Goal: Check status: Check status

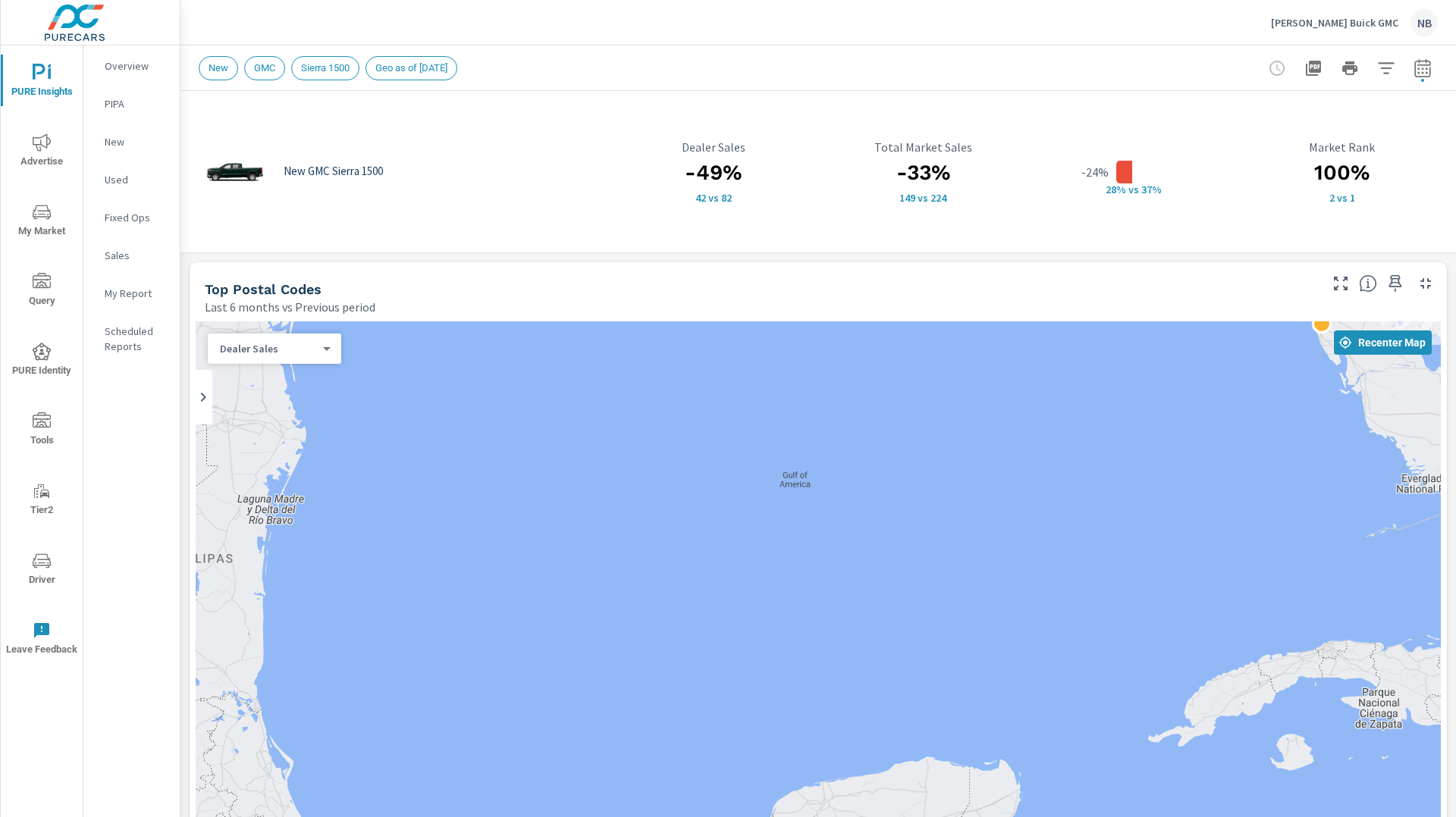
scroll to position [479, 0]
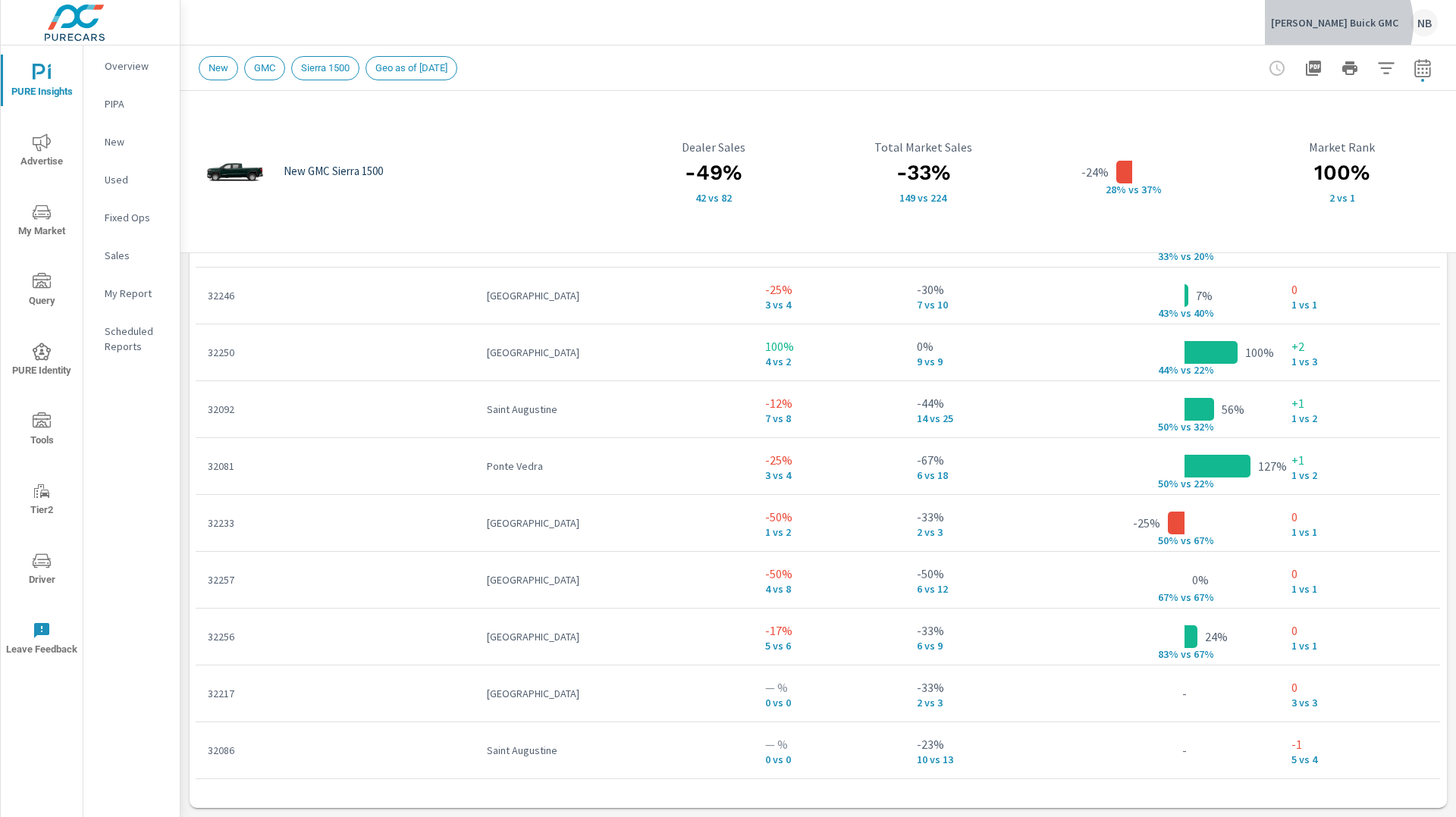
click at [1363, 23] on p "[PERSON_NAME] Buick GMC" at bounding box center [1335, 23] width 127 height 14
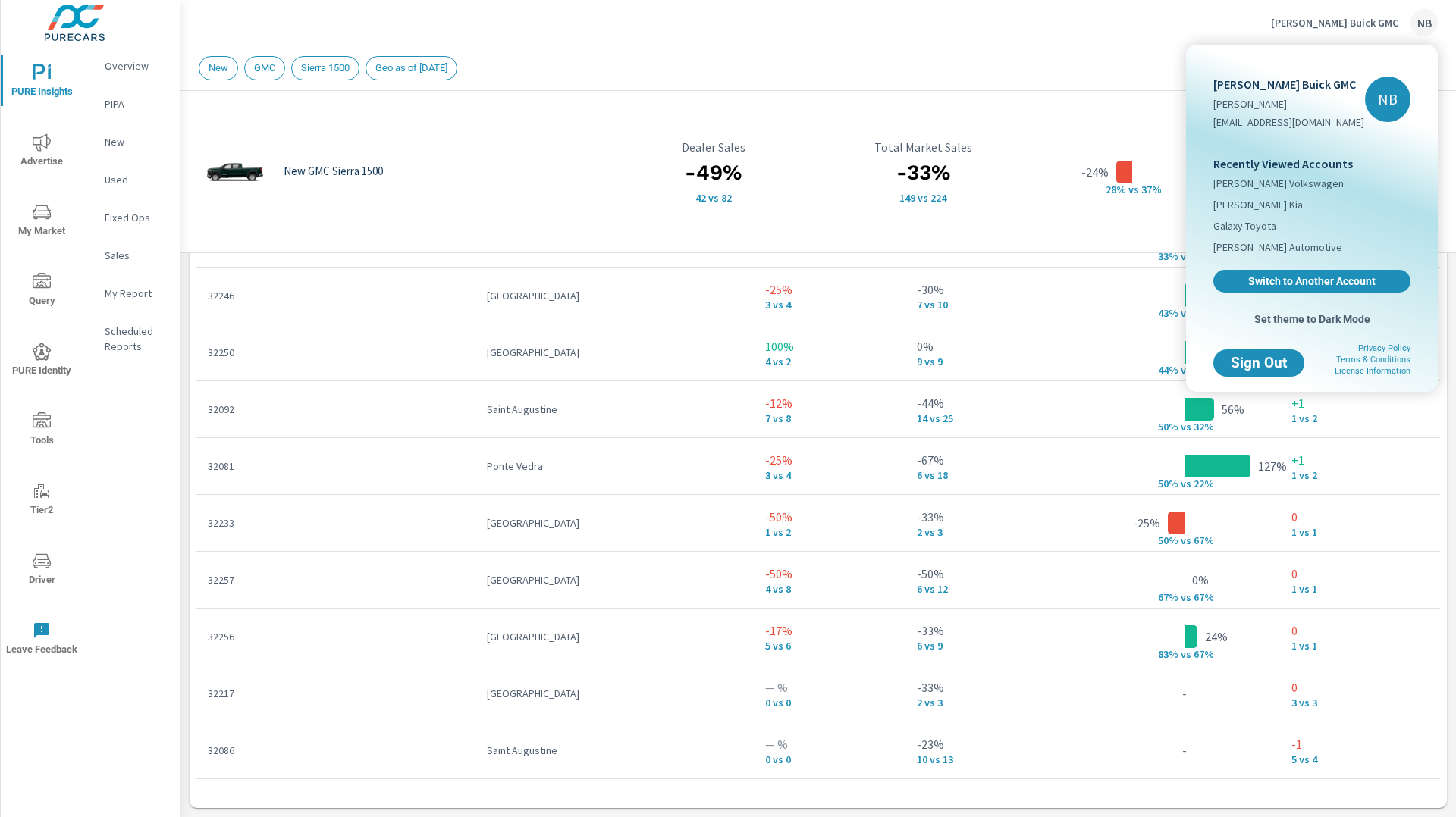
drag, startPoint x: 1273, startPoint y: 285, endPoint x: 1352, endPoint y: 276, distance: 79.5
click at [1273, 285] on span "Switch to Another Account" at bounding box center [1312, 281] width 180 height 14
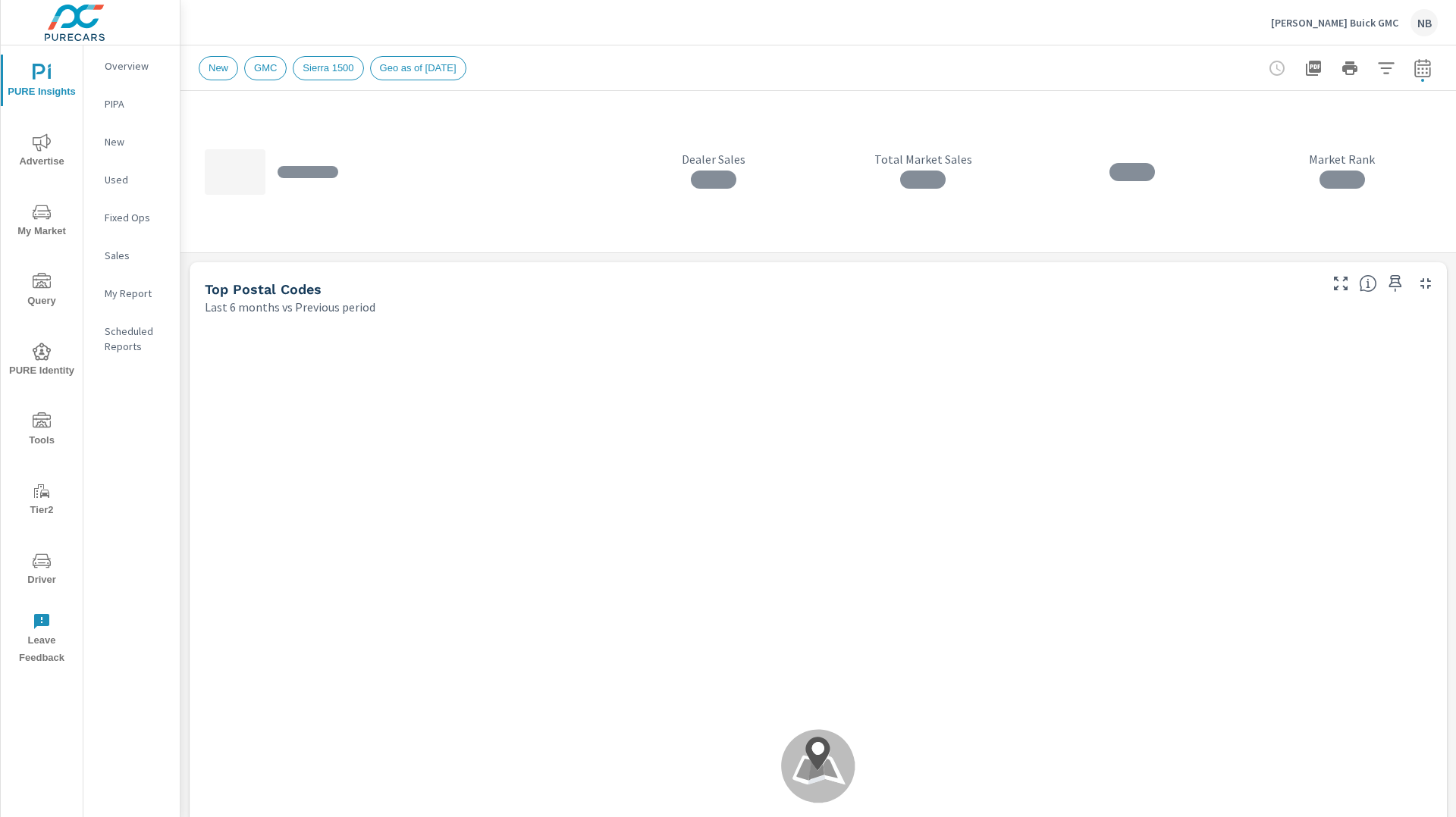
click at [1339, 27] on p "[PERSON_NAME] Buick GMC" at bounding box center [1335, 23] width 127 height 14
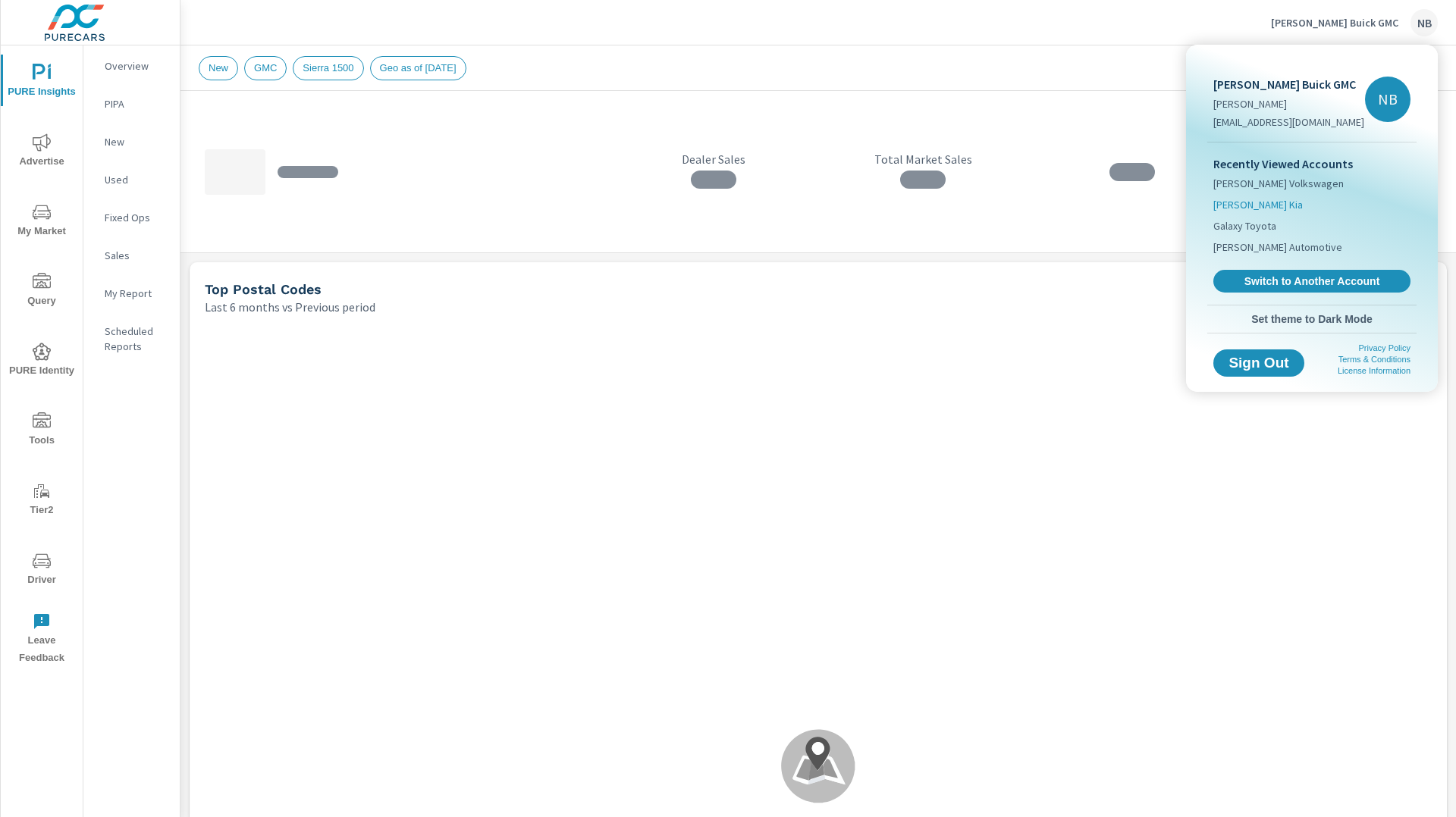
click at [1241, 199] on span "[PERSON_NAME] Kia" at bounding box center [1257, 204] width 89 height 15
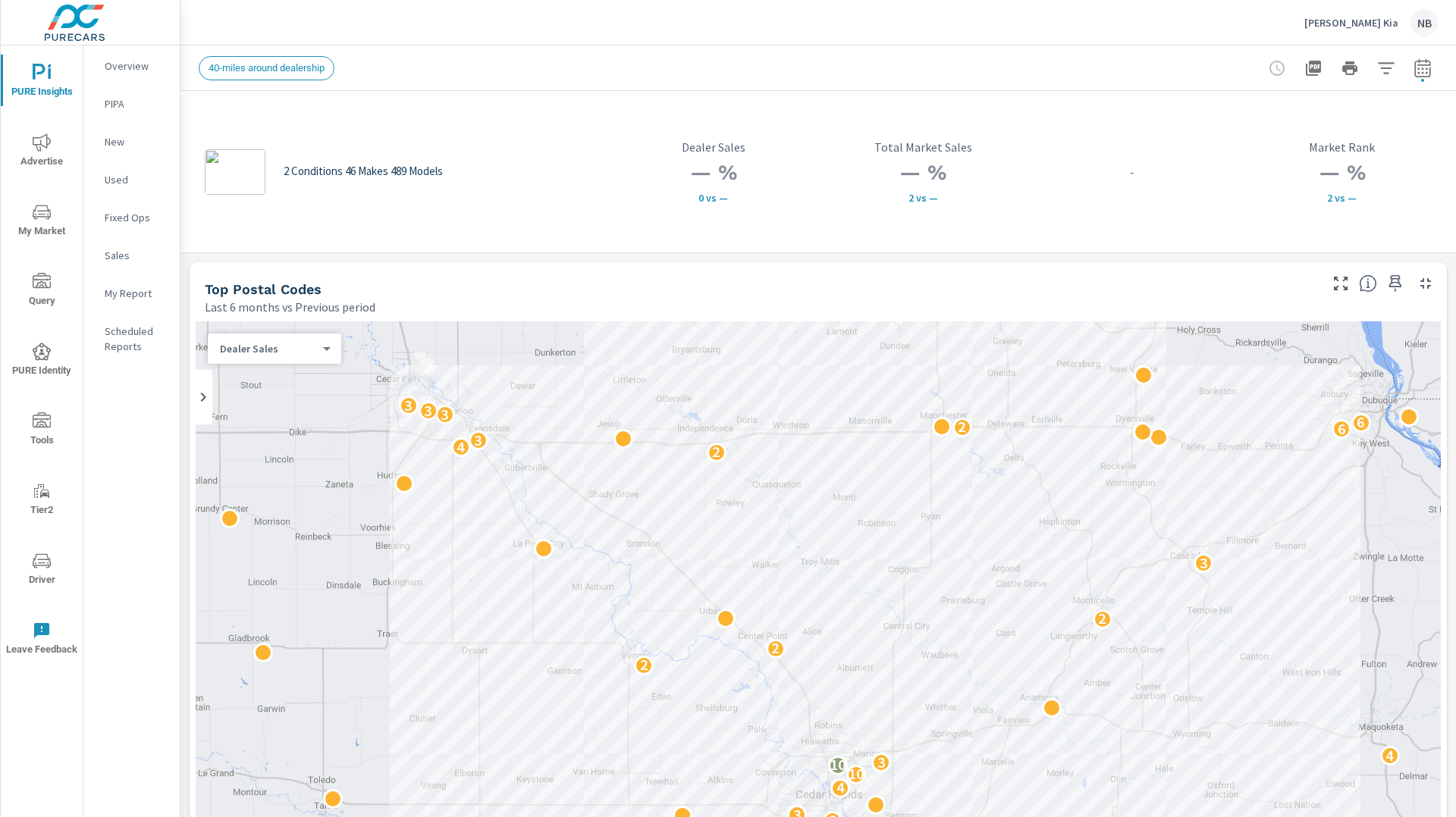
click at [51, 138] on span "Advertise" at bounding box center [42, 152] width 72 height 37
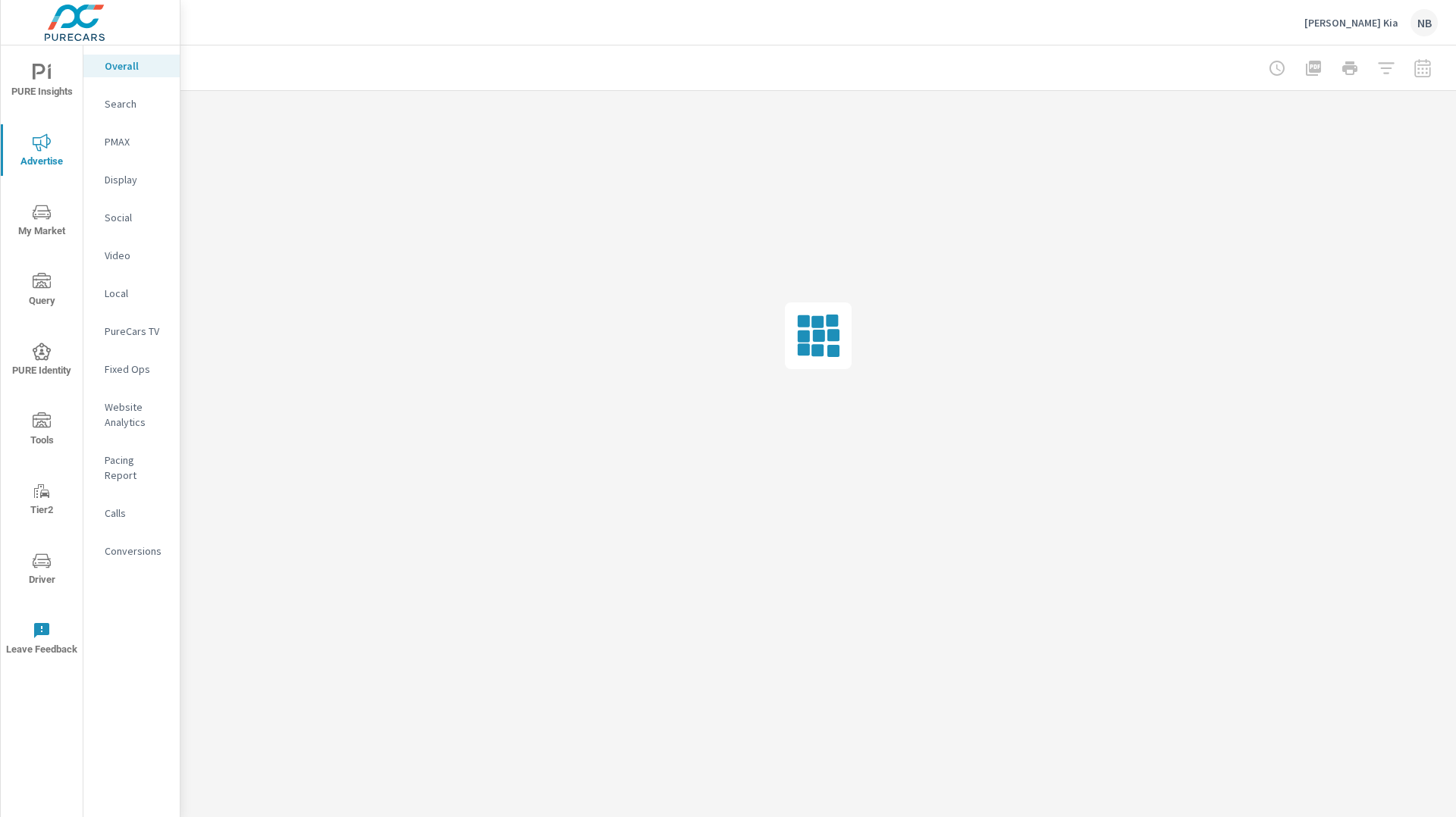
click at [1372, 24] on p "[PERSON_NAME] Kia" at bounding box center [1351, 23] width 94 height 14
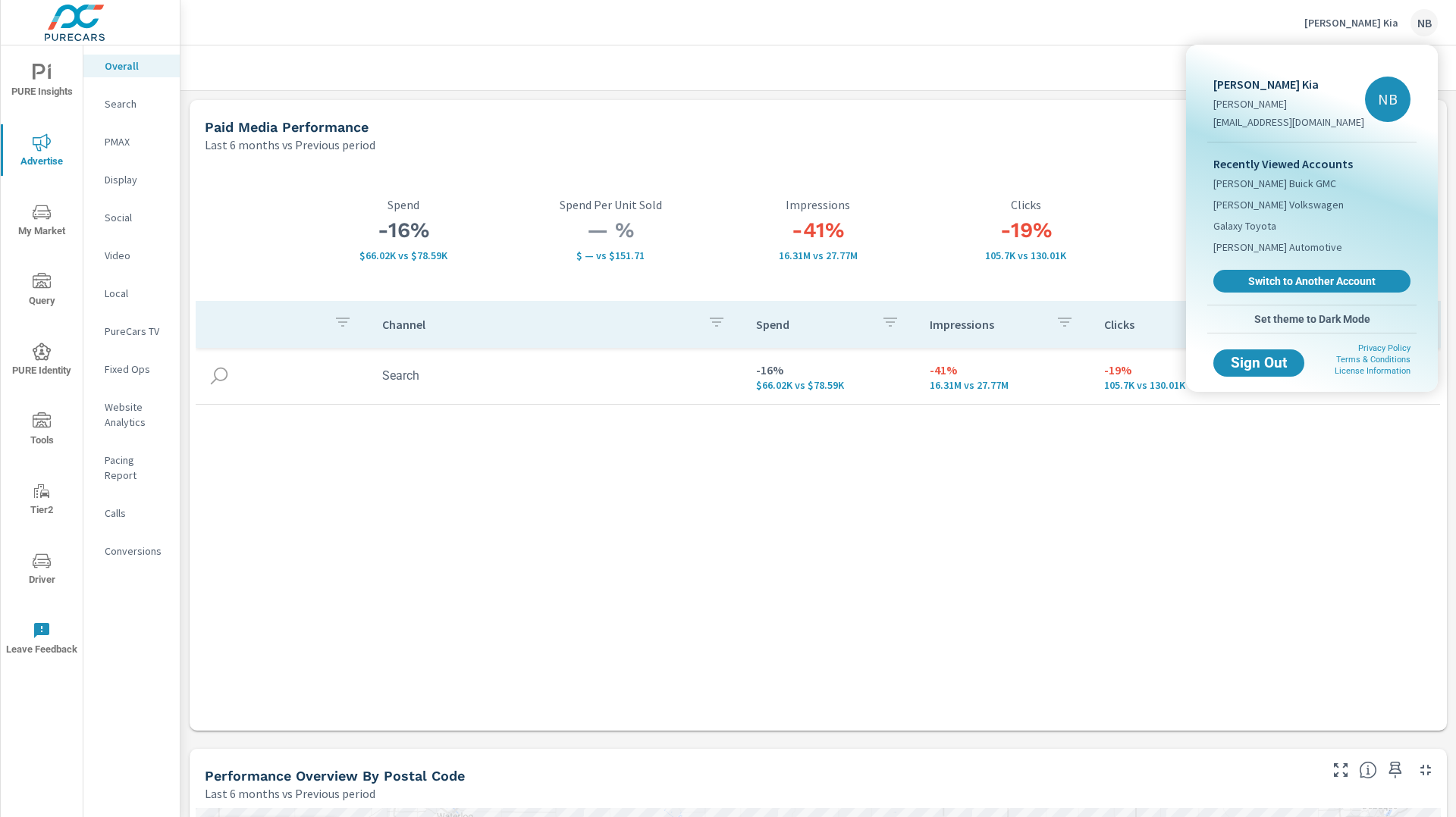
click at [1184, 37] on div at bounding box center [728, 408] width 1456 height 817
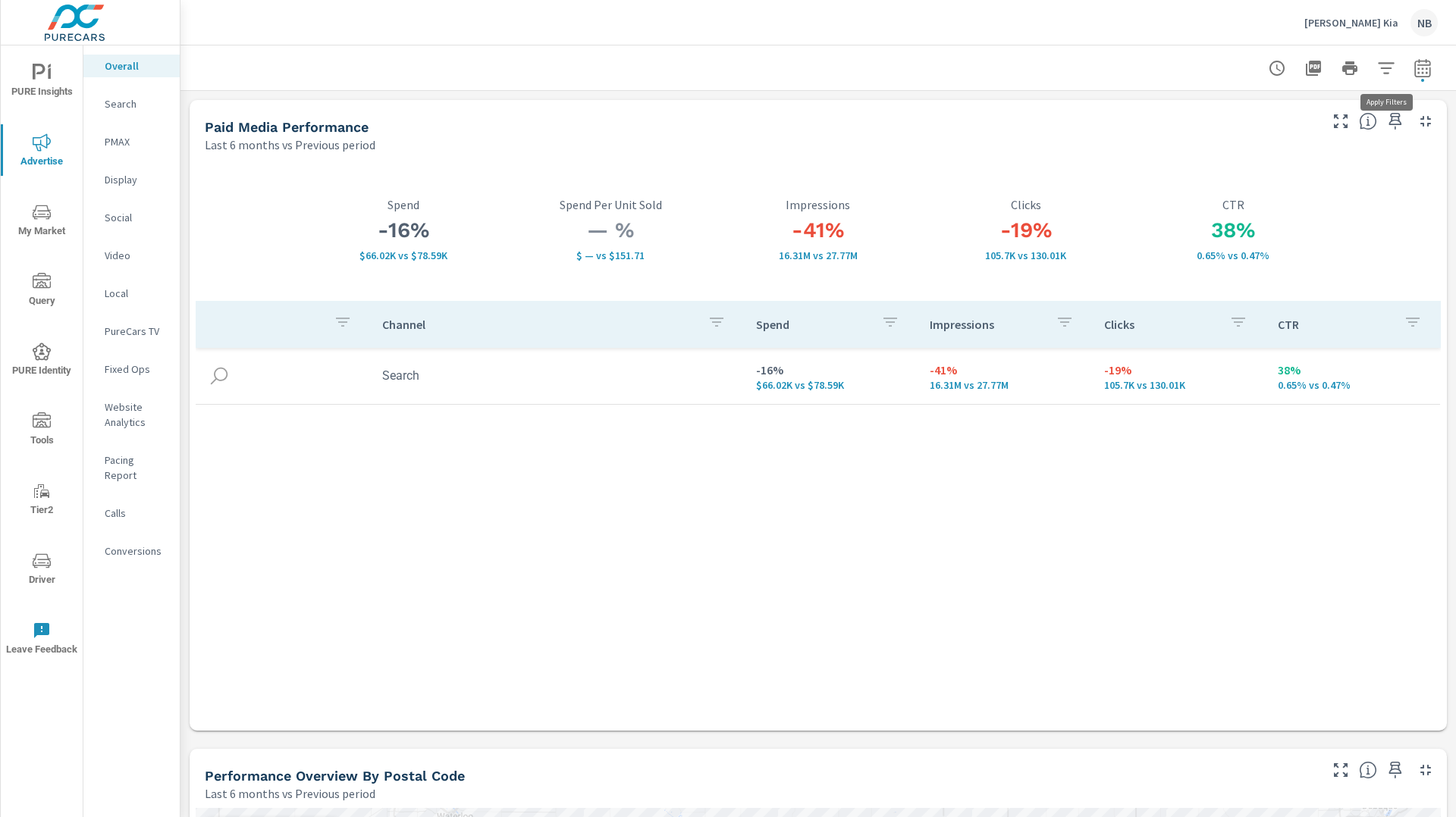
click at [1387, 65] on icon "button" at bounding box center [1386, 68] width 19 height 18
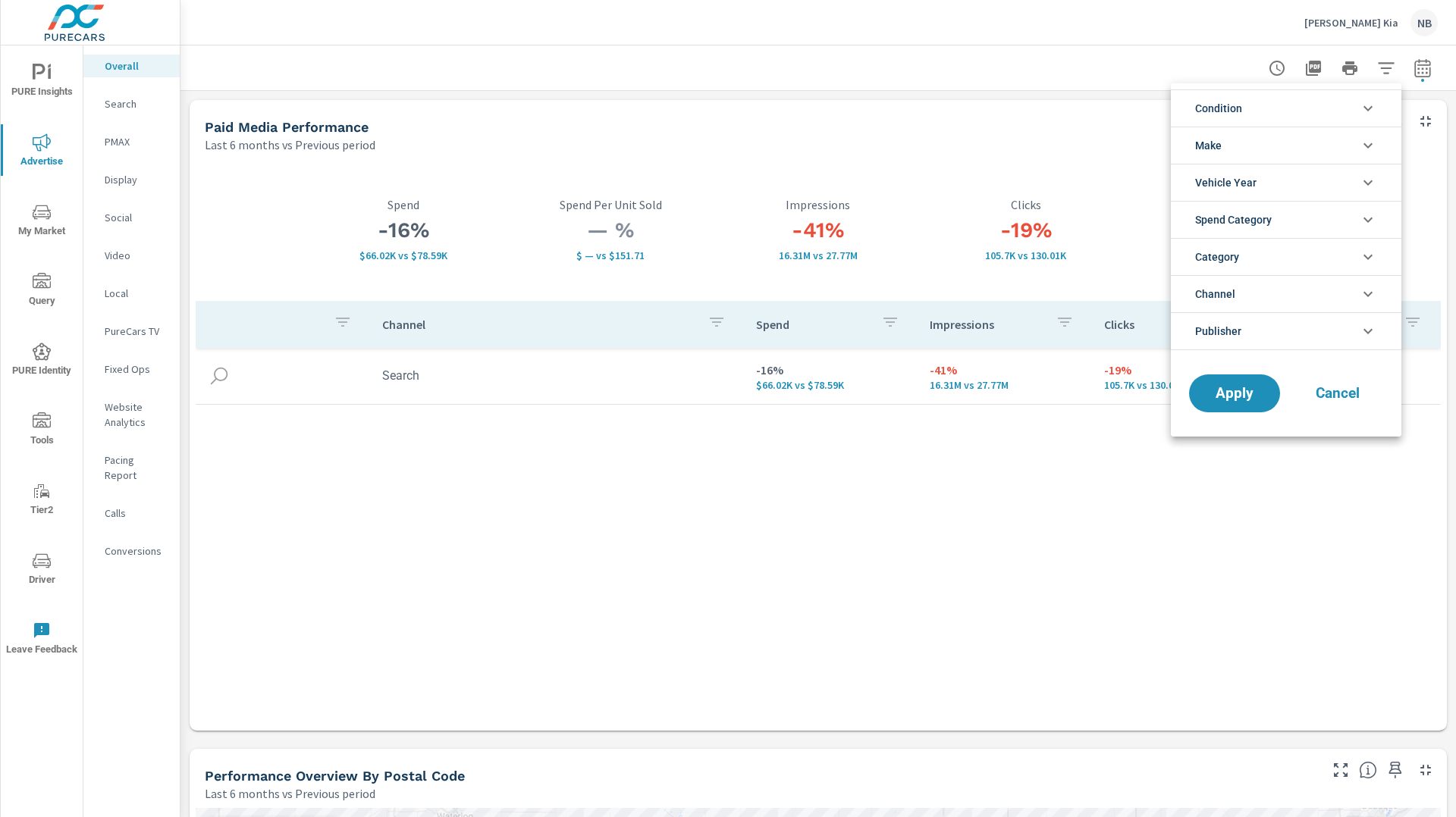
click at [1434, 65] on div at bounding box center [728, 408] width 1456 height 817
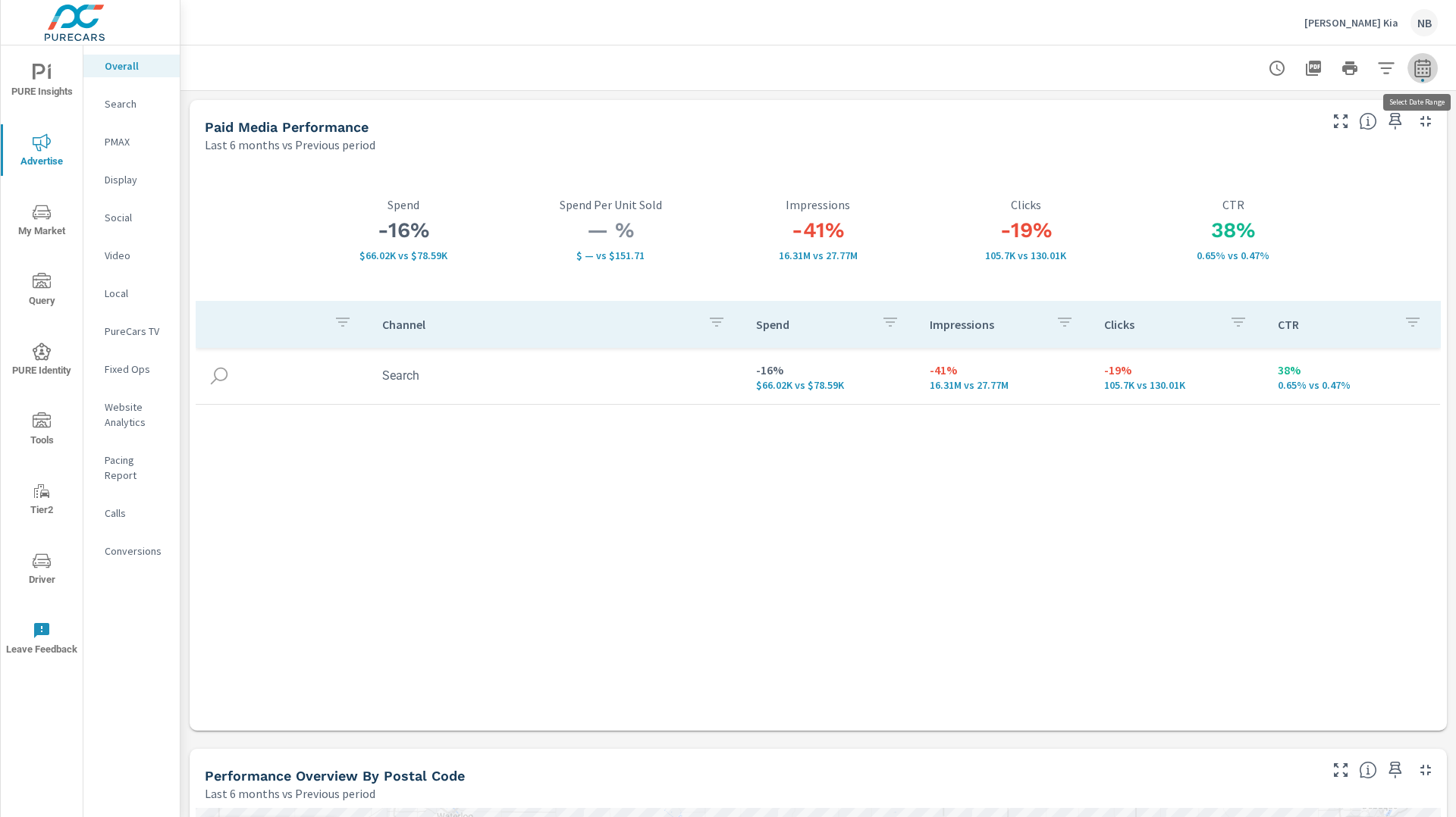
click at [1430, 65] on icon "button" at bounding box center [1422, 68] width 19 height 18
select select "Last 6 months"
select select "Previous period"
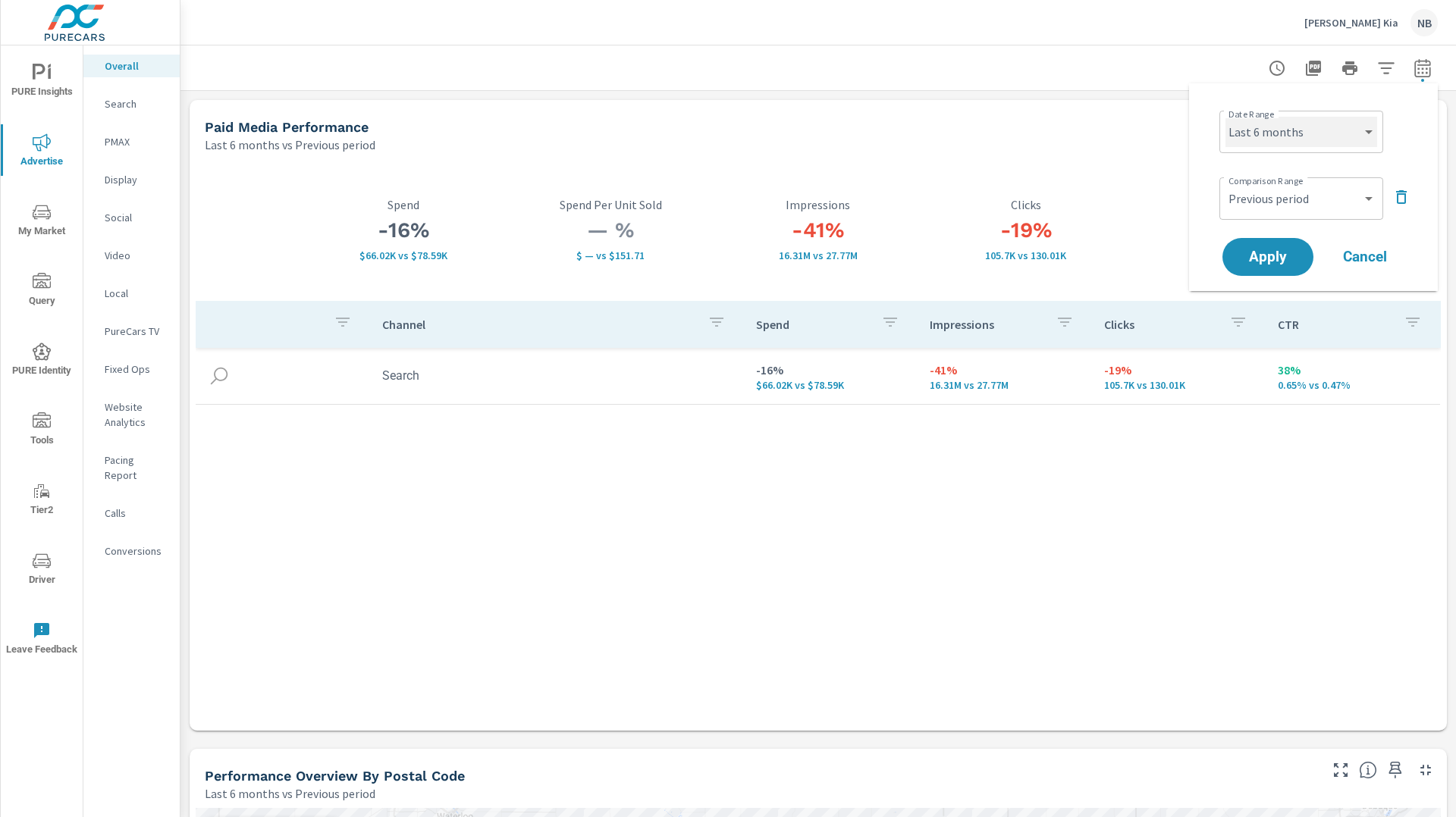
click at [1302, 129] on select "Custom [DATE] Last week Last 7 days Last 14 days Last 30 days Last 45 days Last…" at bounding box center [1301, 132] width 152 height 31
click at [1225, 117] on select "Custom [DATE] Last week Last 7 days Last 14 days Last 30 days Last 45 days Last…" at bounding box center [1301, 132] width 152 height 31
select select "Last 30 days"
click at [1406, 195] on icon "button" at bounding box center [1401, 197] width 19 height 18
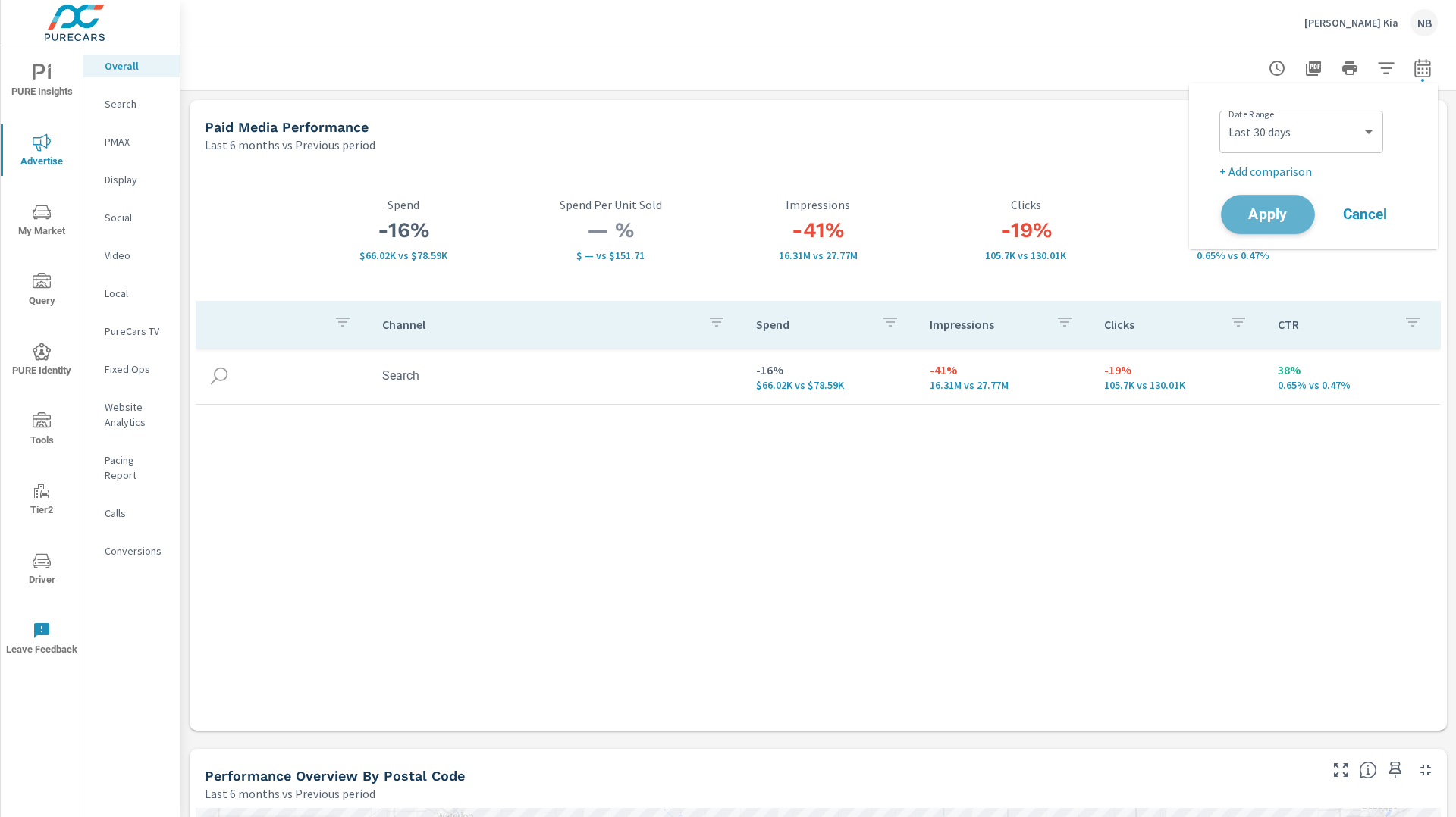
click at [1300, 211] on button "Apply" at bounding box center [1268, 214] width 94 height 39
